Goal: Task Accomplishment & Management: Manage account settings

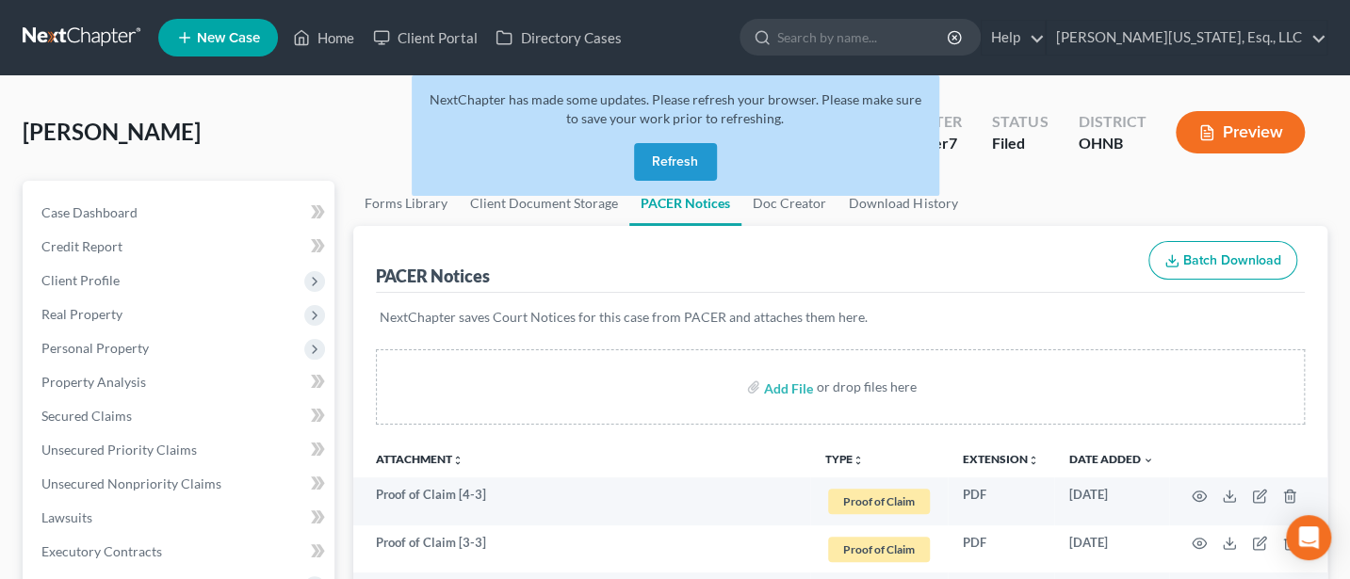
click at [676, 165] on button "Refresh" at bounding box center [675, 162] width 83 height 38
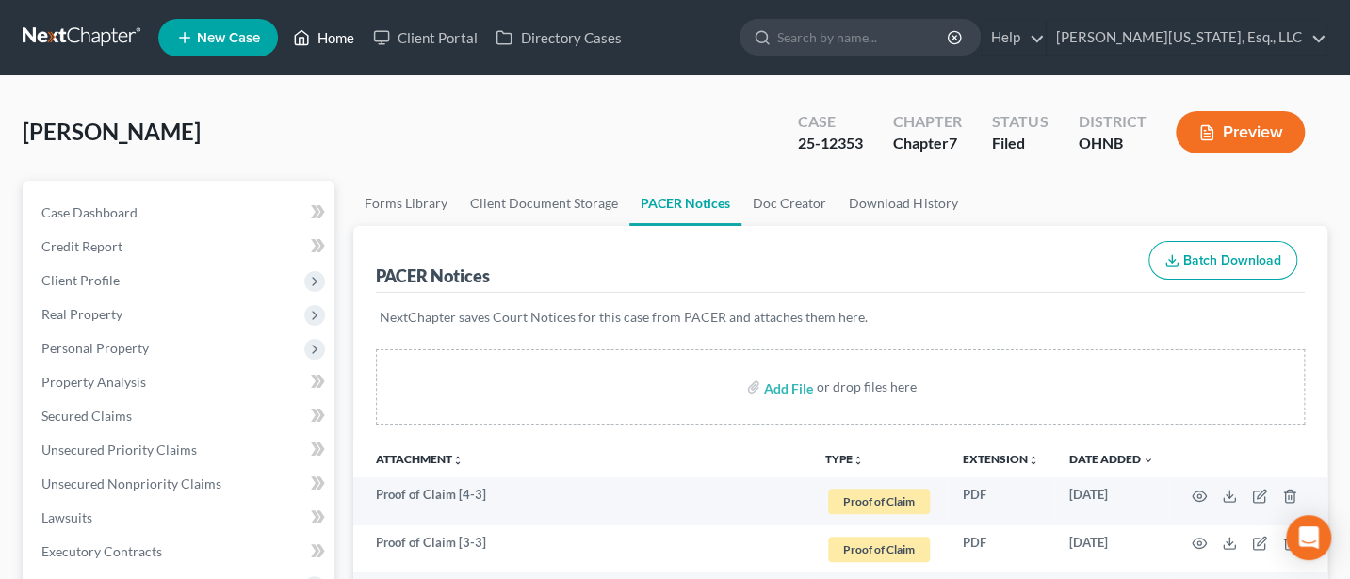
click at [304, 36] on icon at bounding box center [301, 37] width 17 height 23
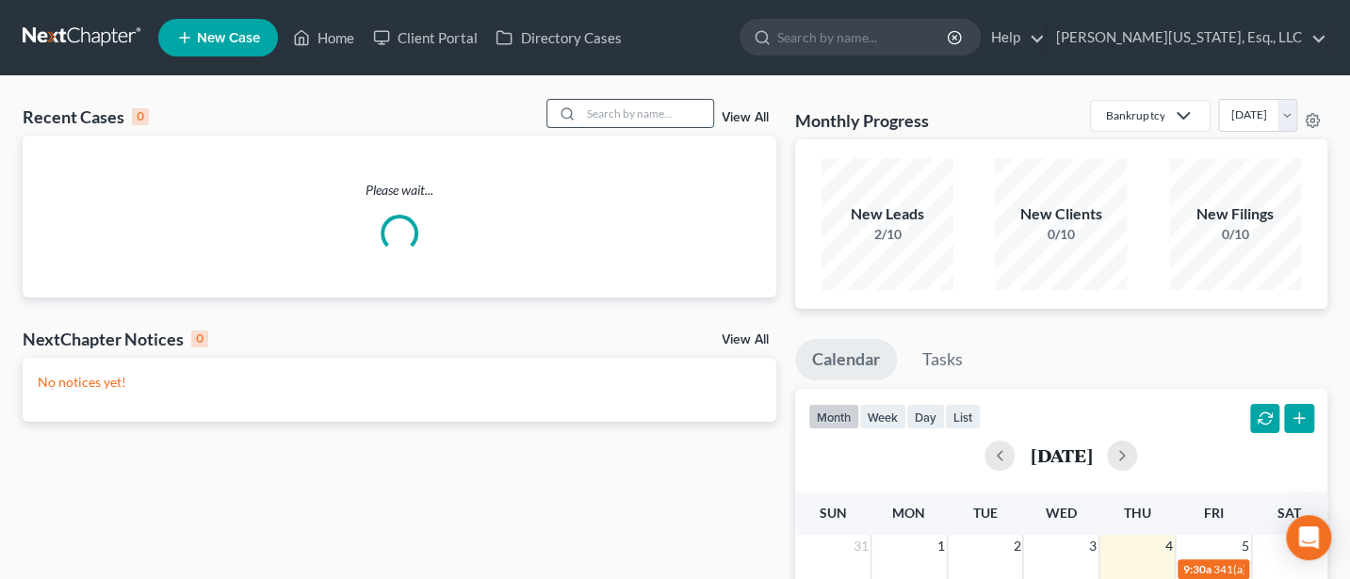
click at [635, 110] on input "search" at bounding box center [647, 113] width 132 height 27
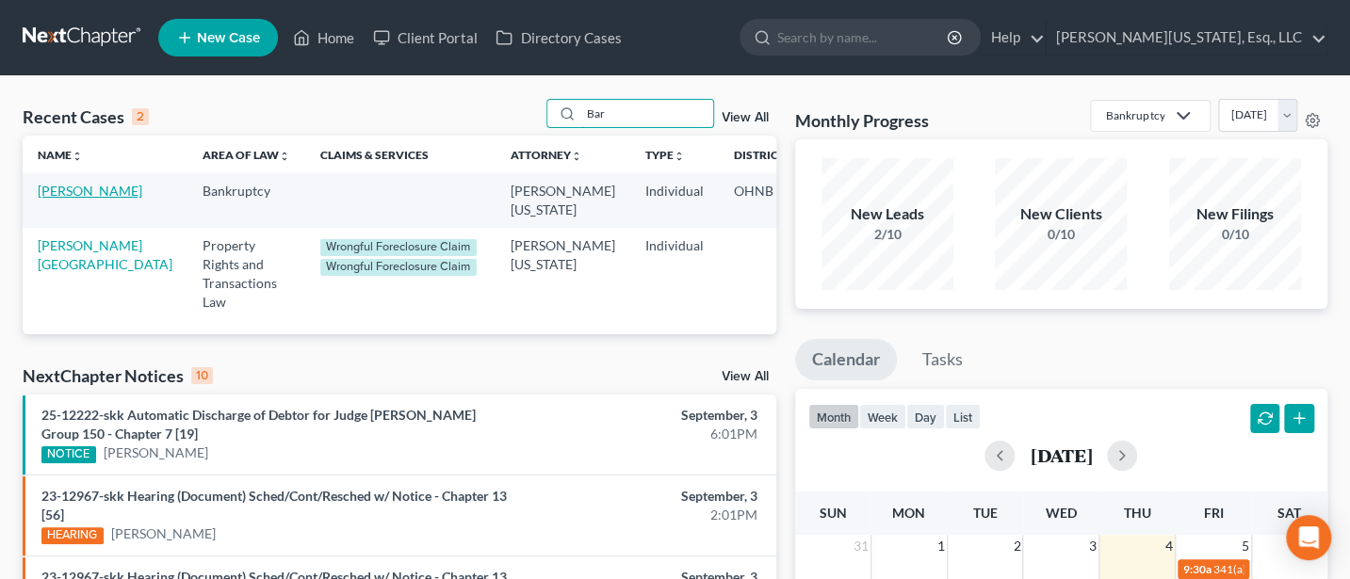
type input "Bar"
click at [57, 193] on link "Barnett, Stephanie" at bounding box center [90, 191] width 105 height 16
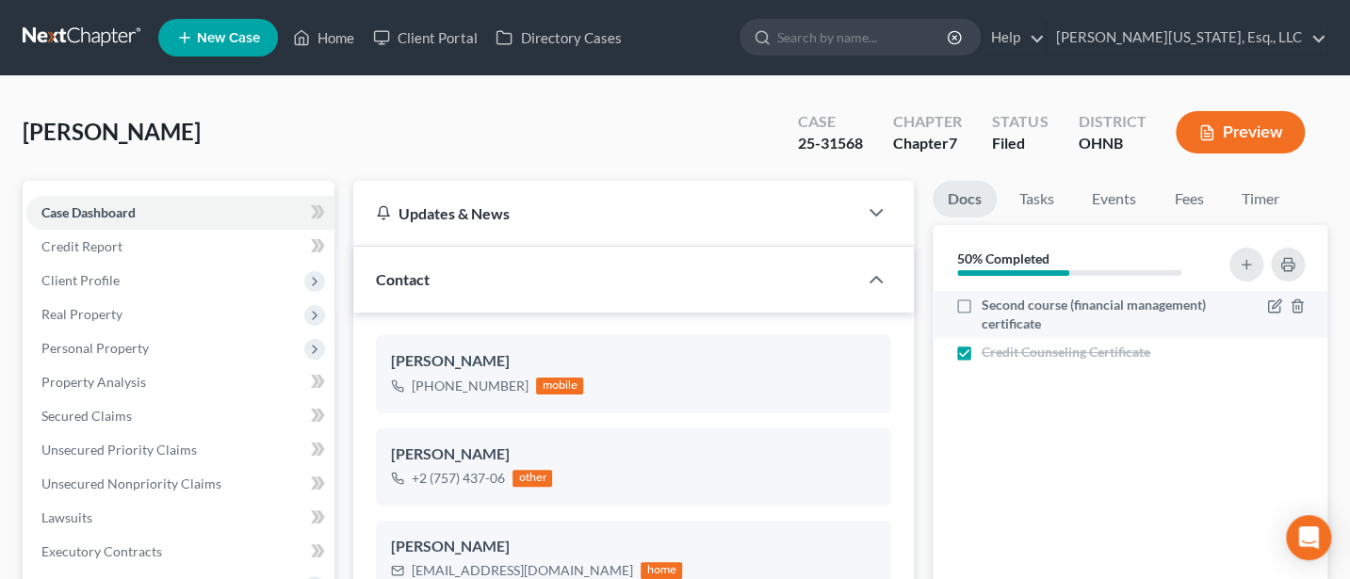
click at [982, 306] on label "Second course (financial management) certificate" at bounding box center [1097, 315] width 231 height 38
click at [989, 306] on input "Second course (financial management) certificate" at bounding box center [995, 302] width 12 height 12
checkbox input "true"
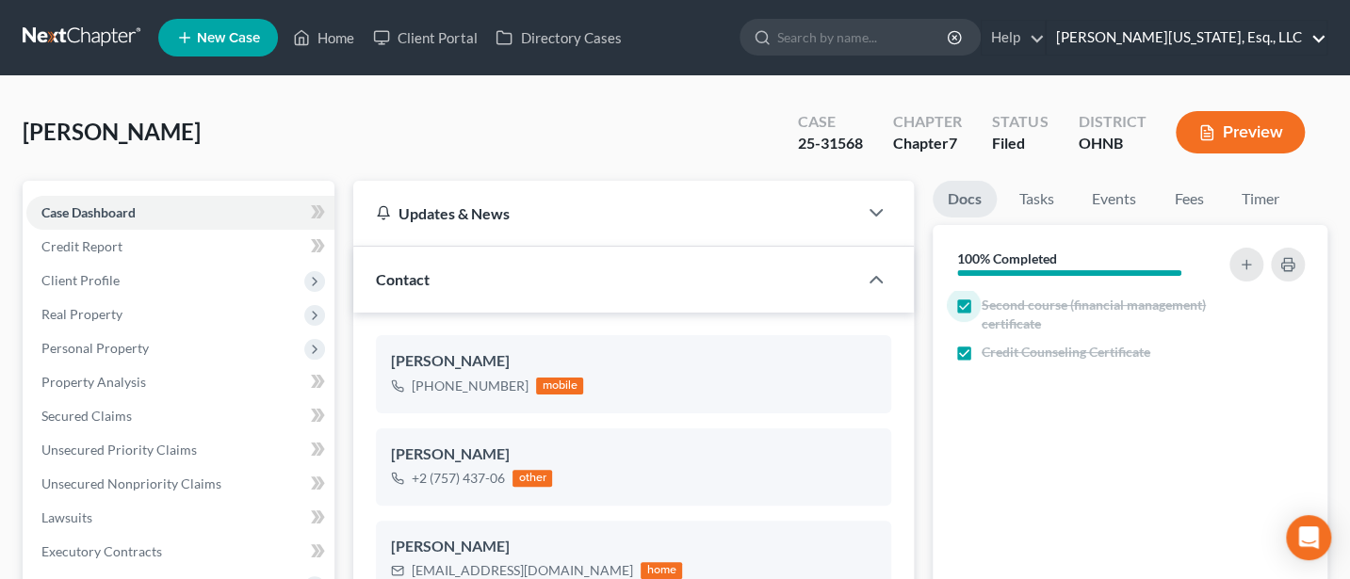
click at [1258, 45] on link "Jann C. Washington, Esq., LLC" at bounding box center [1187, 38] width 280 height 34
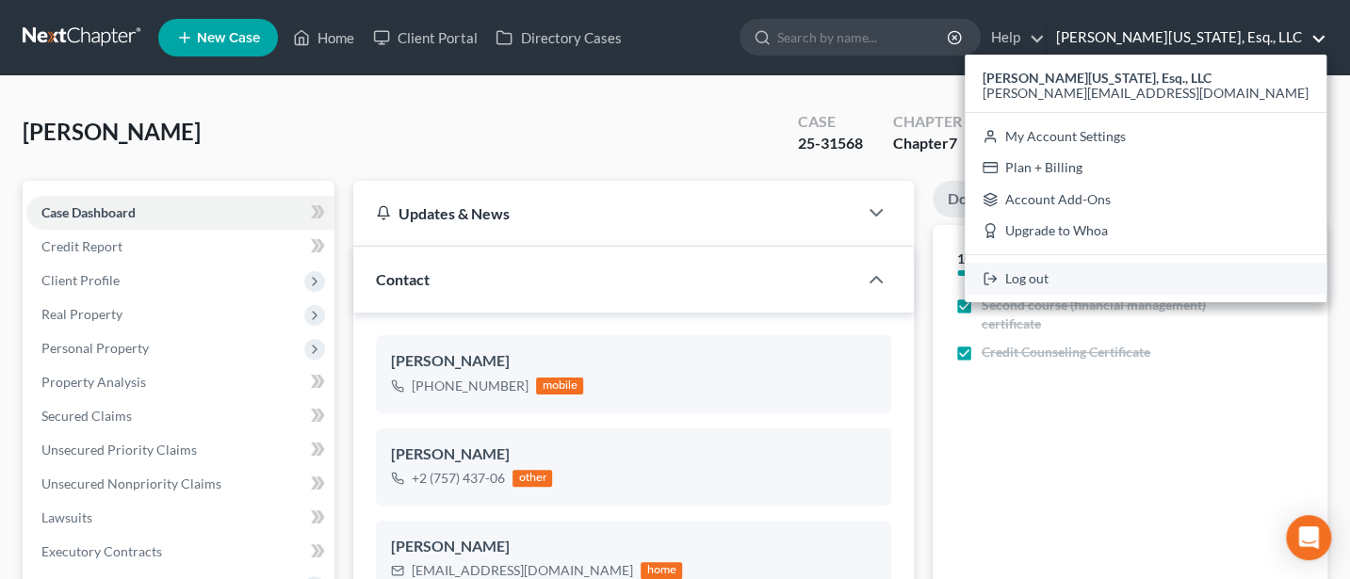
click at [1177, 273] on link "Log out" at bounding box center [1146, 279] width 362 height 32
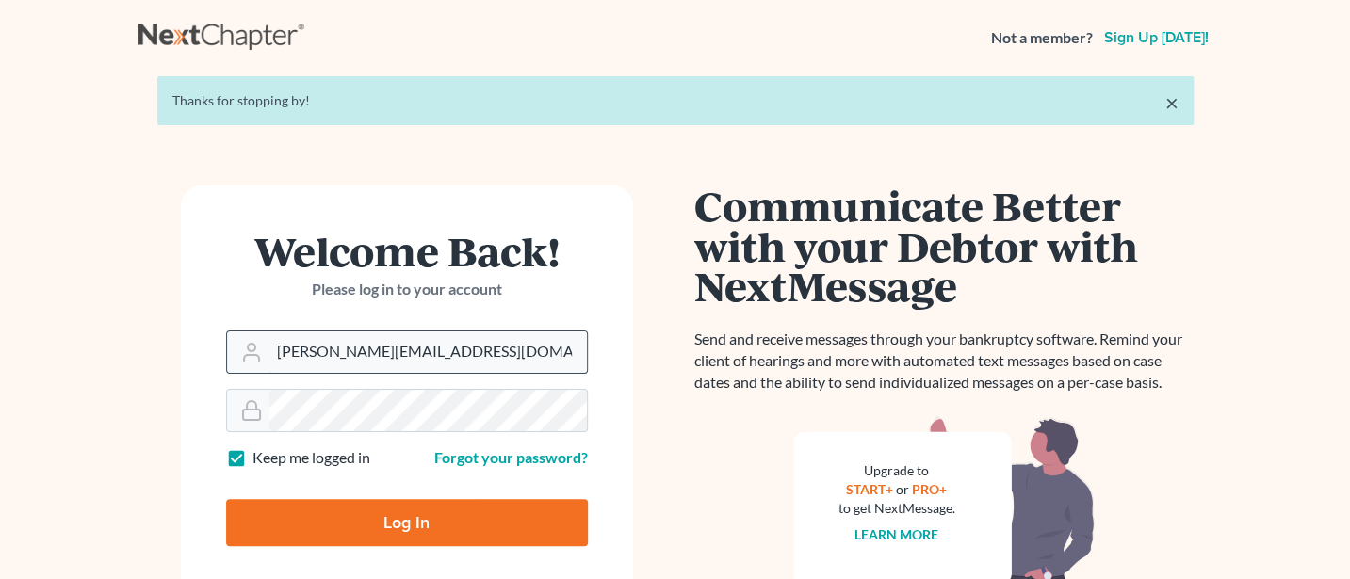
click at [478, 349] on input "[PERSON_NAME][EMAIL_ADDRESS][DOMAIN_NAME]" at bounding box center [427, 352] width 317 height 41
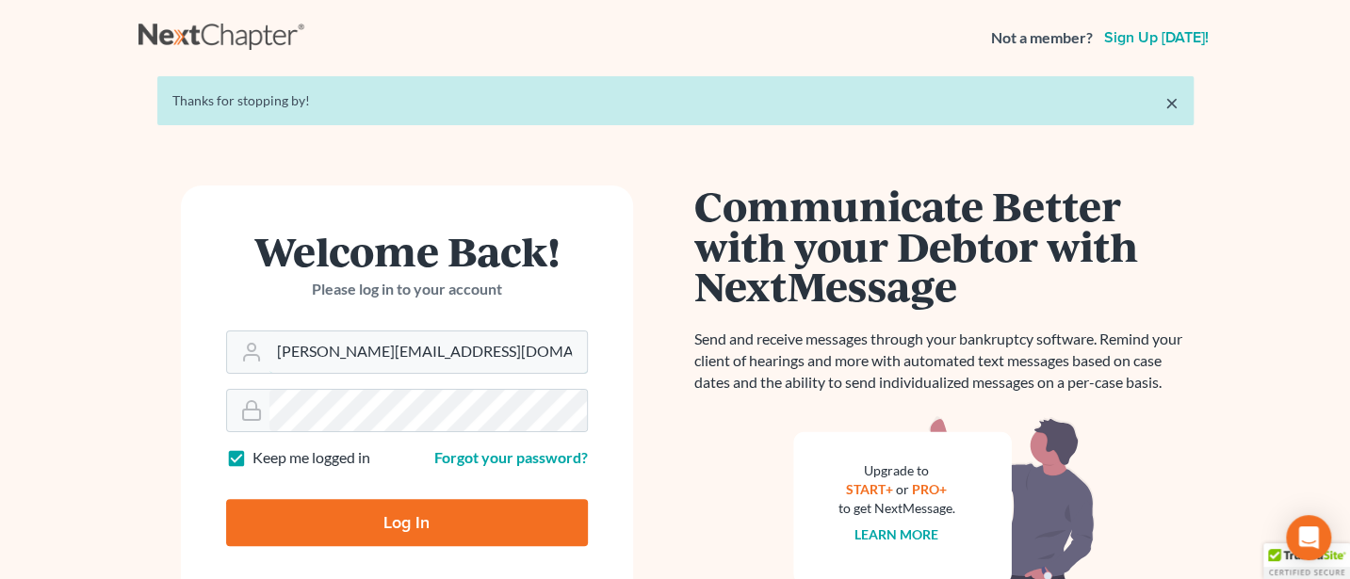
type input "[PERSON_NAME][EMAIL_ADDRESS][DOMAIN_NAME]"
click at [375, 519] on input "Log In" at bounding box center [407, 522] width 362 height 47
type input "Thinking..."
